Goal: Contribute content

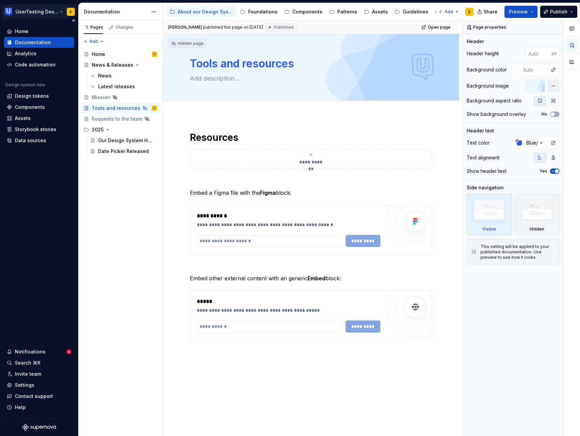
click at [33, 14] on html "UserTesting Design System E Home Documentation Analytics Code automation Design…" at bounding box center [290, 218] width 580 height 436
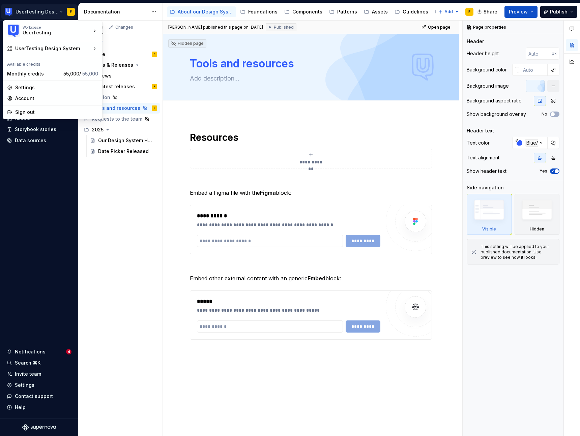
click at [42, 5] on html "UserTesting Design System E Home Documentation Analytics Code automation Design…" at bounding box center [290, 218] width 580 height 436
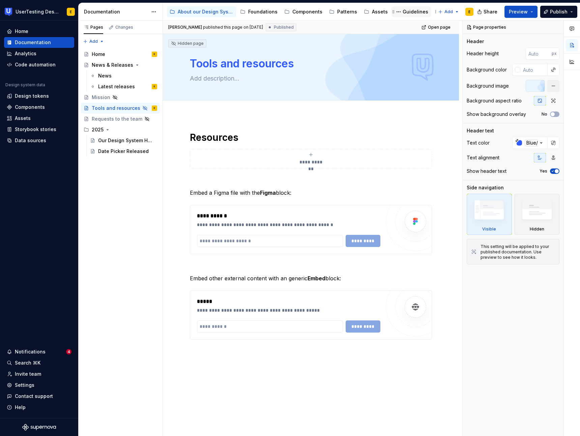
click at [405, 13] on div "Guidelines" at bounding box center [416, 11] width 26 height 7
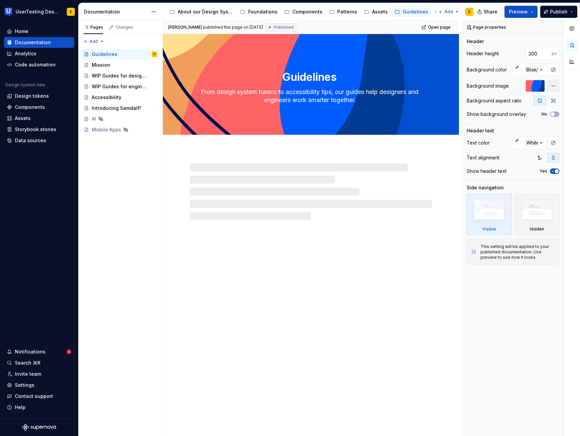
type textarea "*"
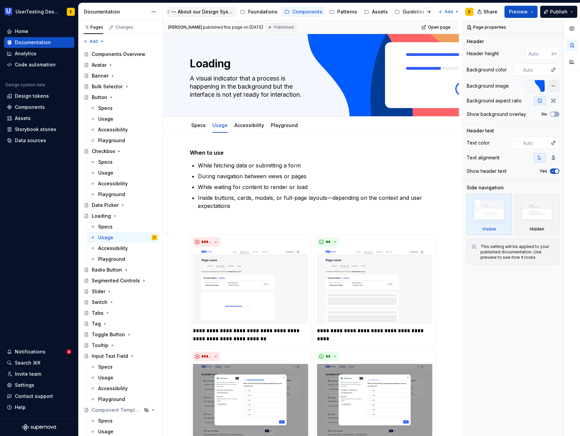
click at [213, 11] on div "About our Design System" at bounding box center [206, 11] width 56 height 7
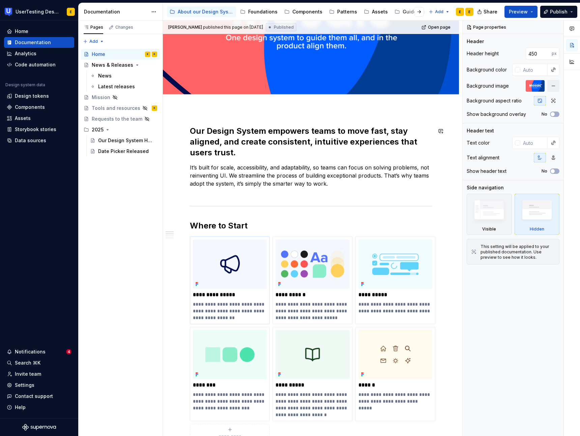
scroll to position [91, 0]
click at [530, 12] on button "Preview" at bounding box center [521, 12] width 33 height 12
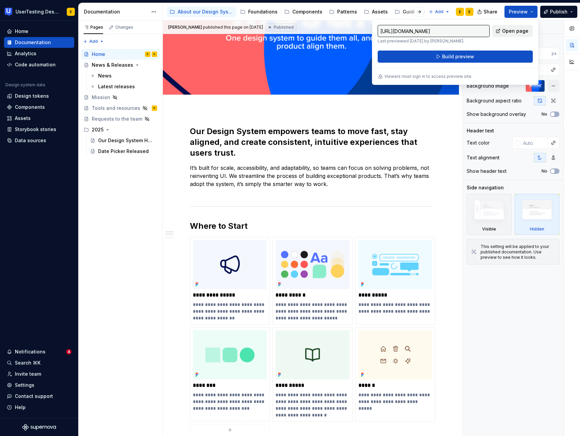
click at [519, 30] on span "Open page" at bounding box center [515, 31] width 26 height 7
click at [110, 88] on div "Latest releases" at bounding box center [116, 86] width 37 height 7
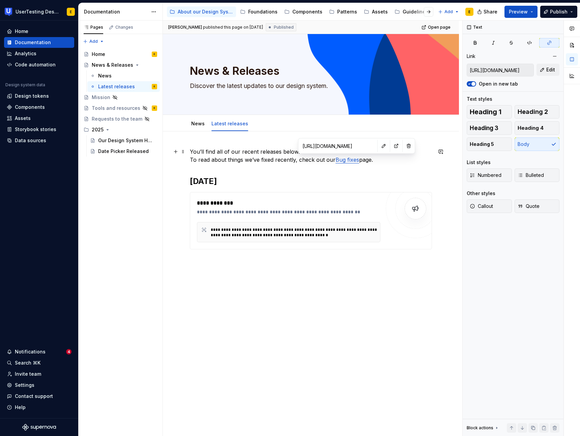
click at [349, 160] on link "Bug fixes" at bounding box center [348, 159] width 24 height 7
click at [331, 147] on input "[URL][DOMAIN_NAME]" at bounding box center [338, 146] width 76 height 12
click at [392, 147] on button "button" at bounding box center [396, 145] width 9 height 9
click at [414, 12] on div at bounding box center [423, 12] width 26 height 12
click at [403, 12] on div "Guidelines" at bounding box center [416, 11] width 26 height 7
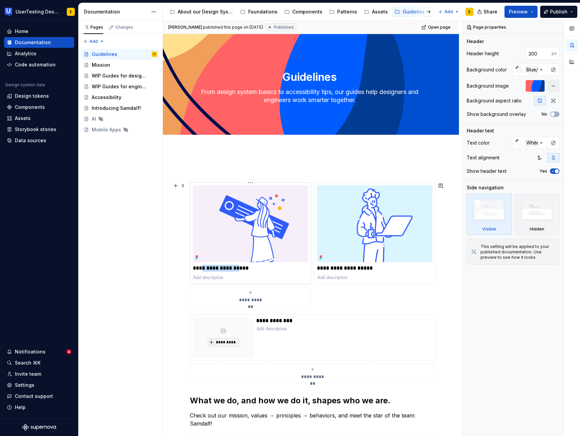
drag, startPoint x: 207, startPoint y: 267, endPoint x: 241, endPoint y: 267, distance: 34.4
click at [241, 267] on p "**********" at bounding box center [250, 268] width 115 height 7
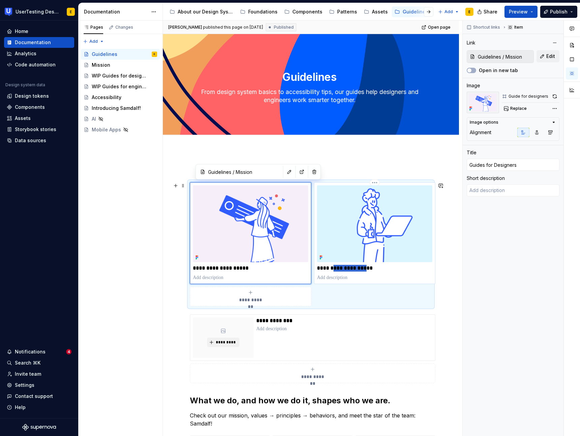
drag, startPoint x: 334, startPoint y: 268, endPoint x: 365, endPoint y: 268, distance: 31.0
click at [365, 268] on p "**********" at bounding box center [374, 268] width 115 height 7
type textarea "*"
type input "Guidelines / WIP Guides for designers"
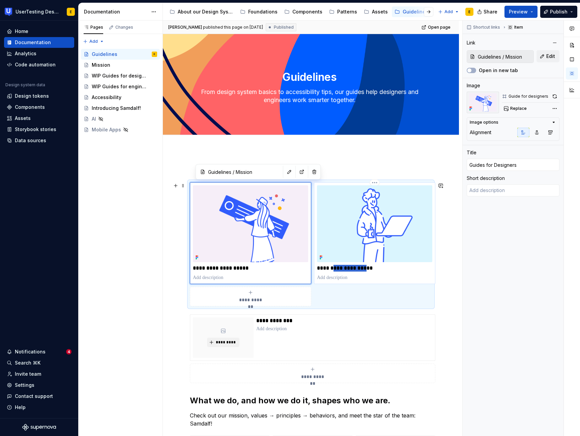
type input "Guides for Engineers"
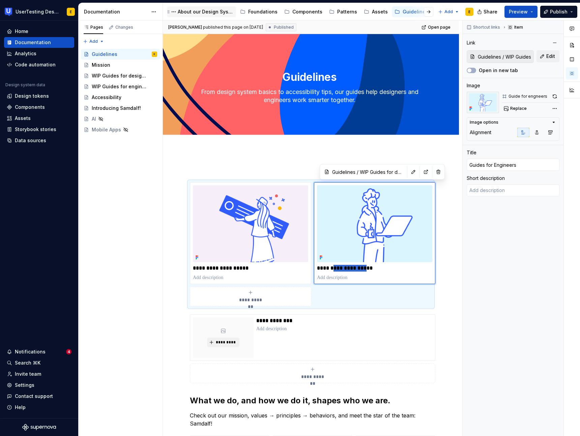
click at [197, 12] on div "About our Design System" at bounding box center [206, 11] width 56 height 7
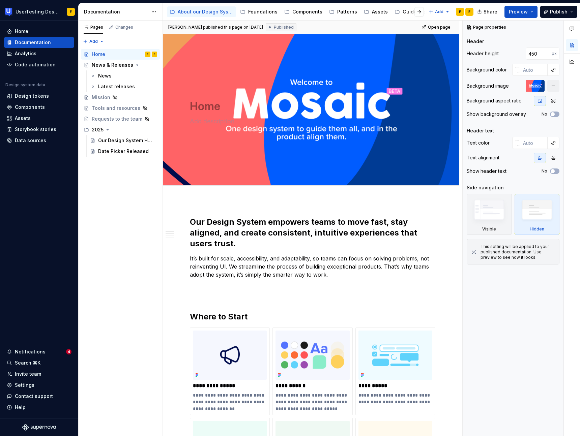
click at [403, 13] on div at bounding box center [414, 12] width 26 height 12
click at [407, 12] on div at bounding box center [414, 12] width 26 height 12
click at [402, 11] on div at bounding box center [414, 12] width 26 height 12
click at [419, 12] on button "button" at bounding box center [418, 11] width 9 height 9
click at [209, 11] on div "Guidelines" at bounding box center [211, 11] width 26 height 7
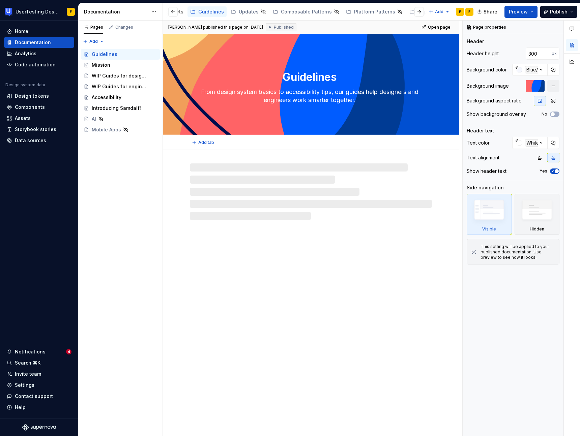
scroll to position [0, 196]
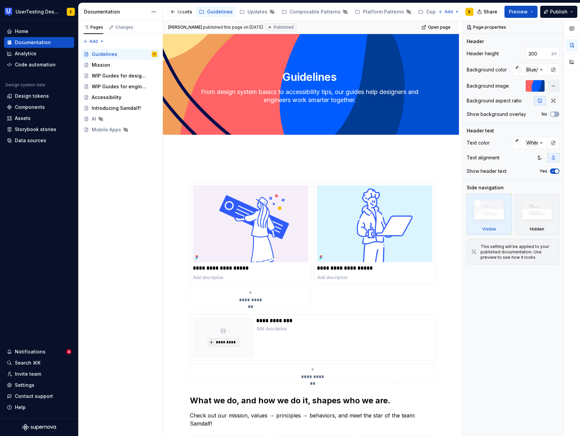
type textarea "*"
